Goal: Task Accomplishment & Management: Use online tool/utility

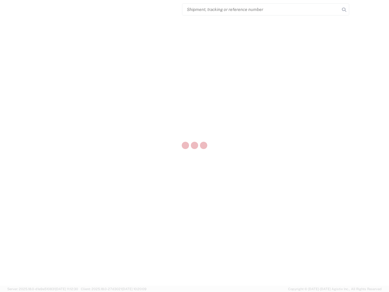
select select "US"
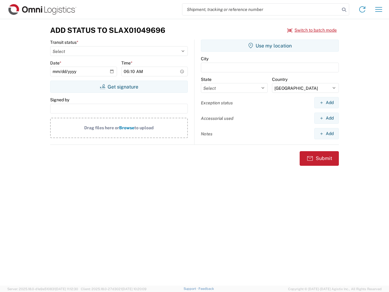
click at [261, 9] on input "search" at bounding box center [260, 10] width 157 height 12
click at [344, 10] on icon at bounding box center [344, 9] width 9 height 9
click at [362, 9] on icon at bounding box center [362, 10] width 10 height 10
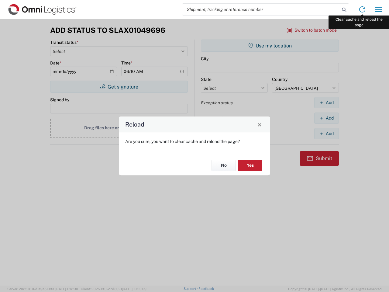
click at [378, 9] on div "Reload Are you sure, you want to clear cache and reload the page? No Yes" at bounding box center [194, 146] width 389 height 292
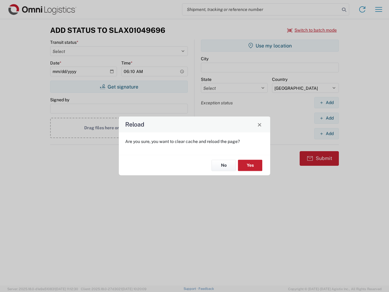
click at [312, 30] on div "Reload Are you sure, you want to clear cache and reload the page? No Yes" at bounding box center [194, 146] width 389 height 292
click at [119, 87] on div "Reload Are you sure, you want to clear cache and reload the page? No Yes" at bounding box center [194, 146] width 389 height 292
click at [270, 46] on div "Reload Are you sure, you want to clear cache and reload the page? No Yes" at bounding box center [194, 146] width 389 height 292
click at [326, 102] on div "Reload Are you sure, you want to clear cache and reload the page? No Yes" at bounding box center [194, 146] width 389 height 292
click at [326, 118] on div "Reload Are you sure, you want to clear cache and reload the page? No Yes" at bounding box center [194, 146] width 389 height 292
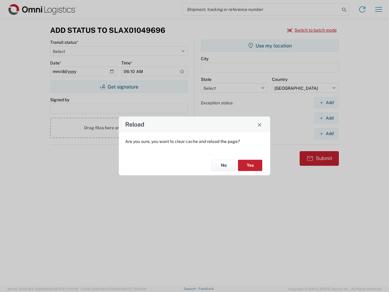
click at [326, 133] on div "Reload Are you sure, you want to clear cache and reload the page? No Yes" at bounding box center [194, 146] width 389 height 292
